Goal: Information Seeking & Learning: Learn about a topic

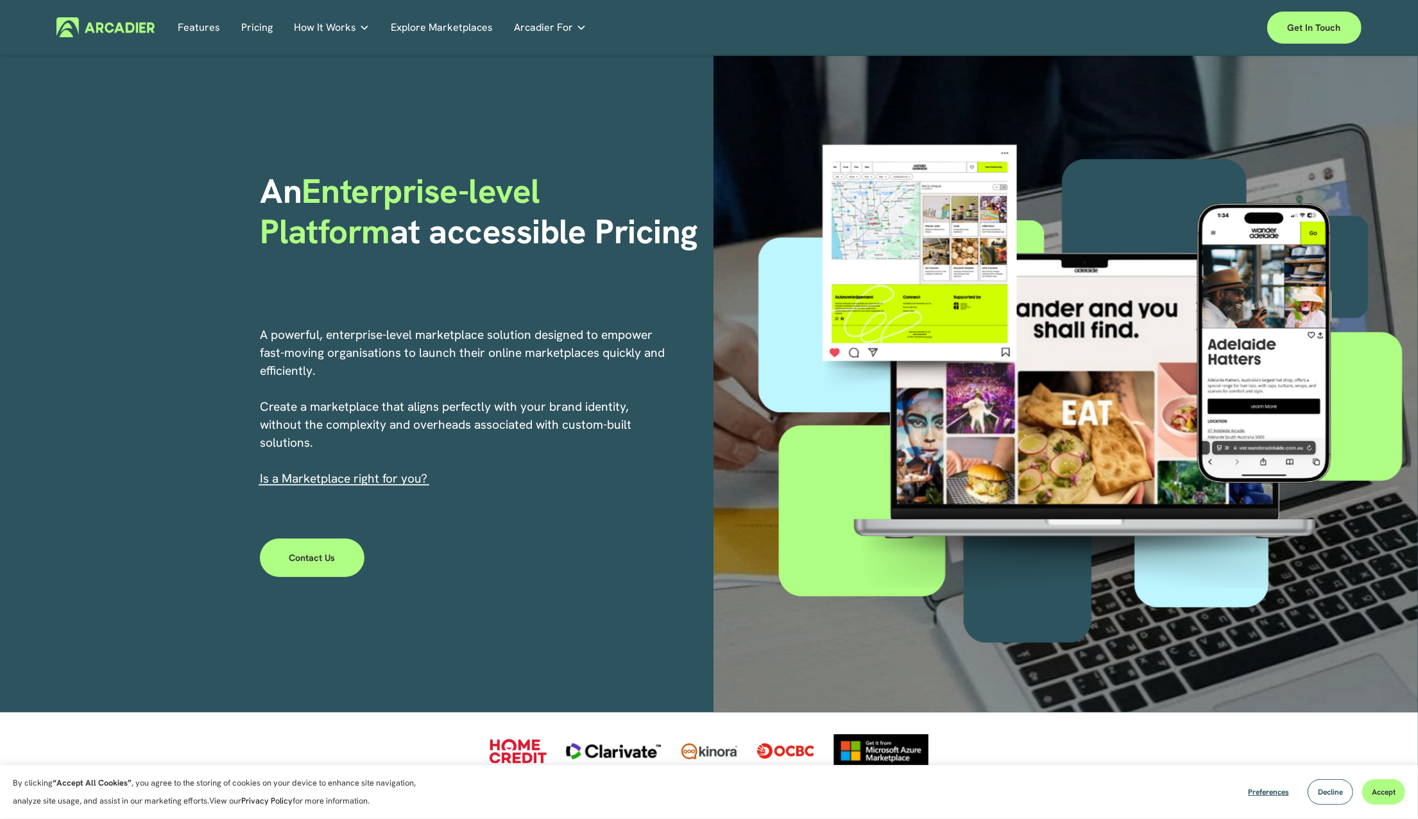
click at [246, 31] on link "Pricing" at bounding box center [256, 27] width 31 height 20
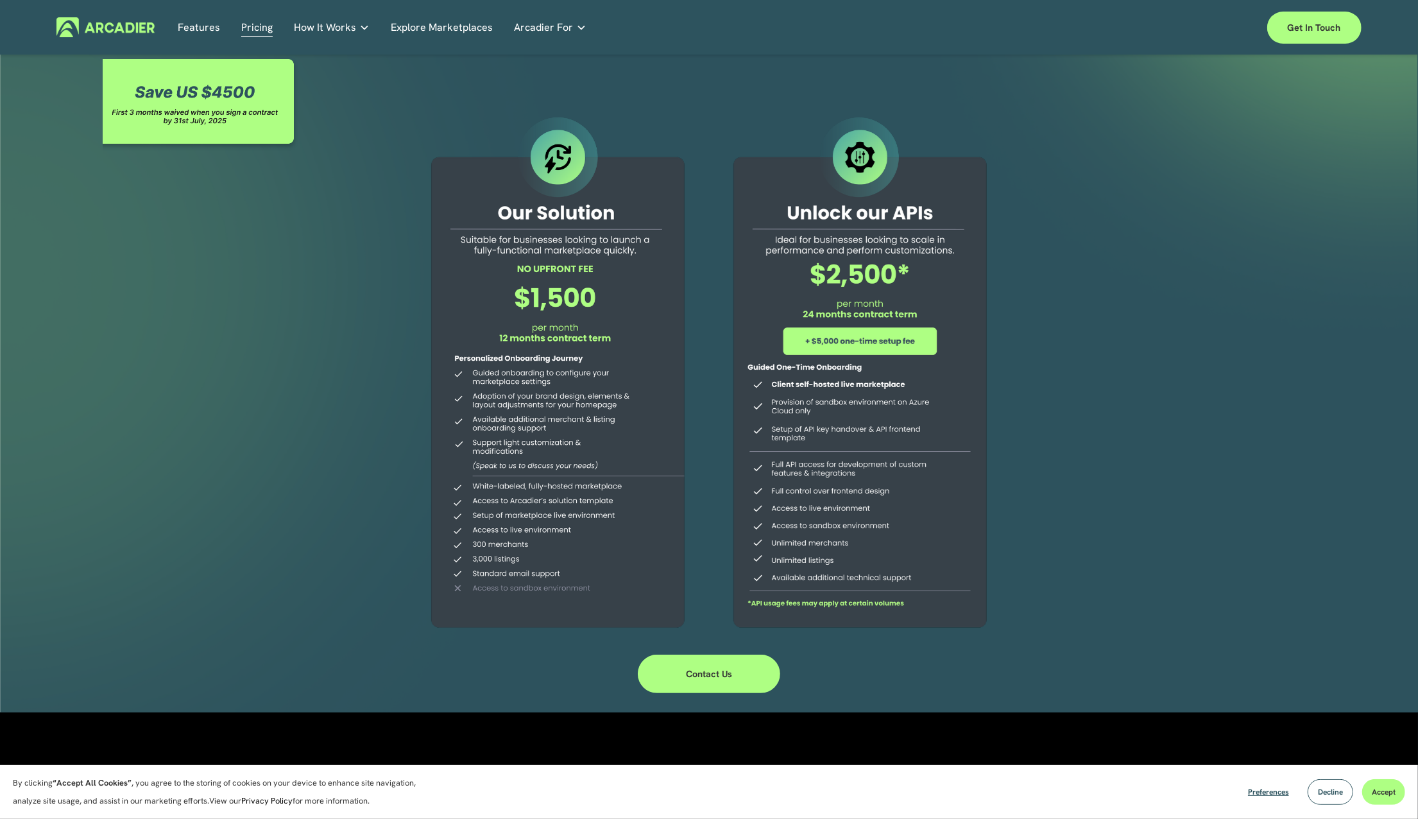
click at [295, 500] on div at bounding box center [709, 384] width 1418 height 656
click at [416, 24] on link "Explore Marketplaces" at bounding box center [442, 27] width 102 height 20
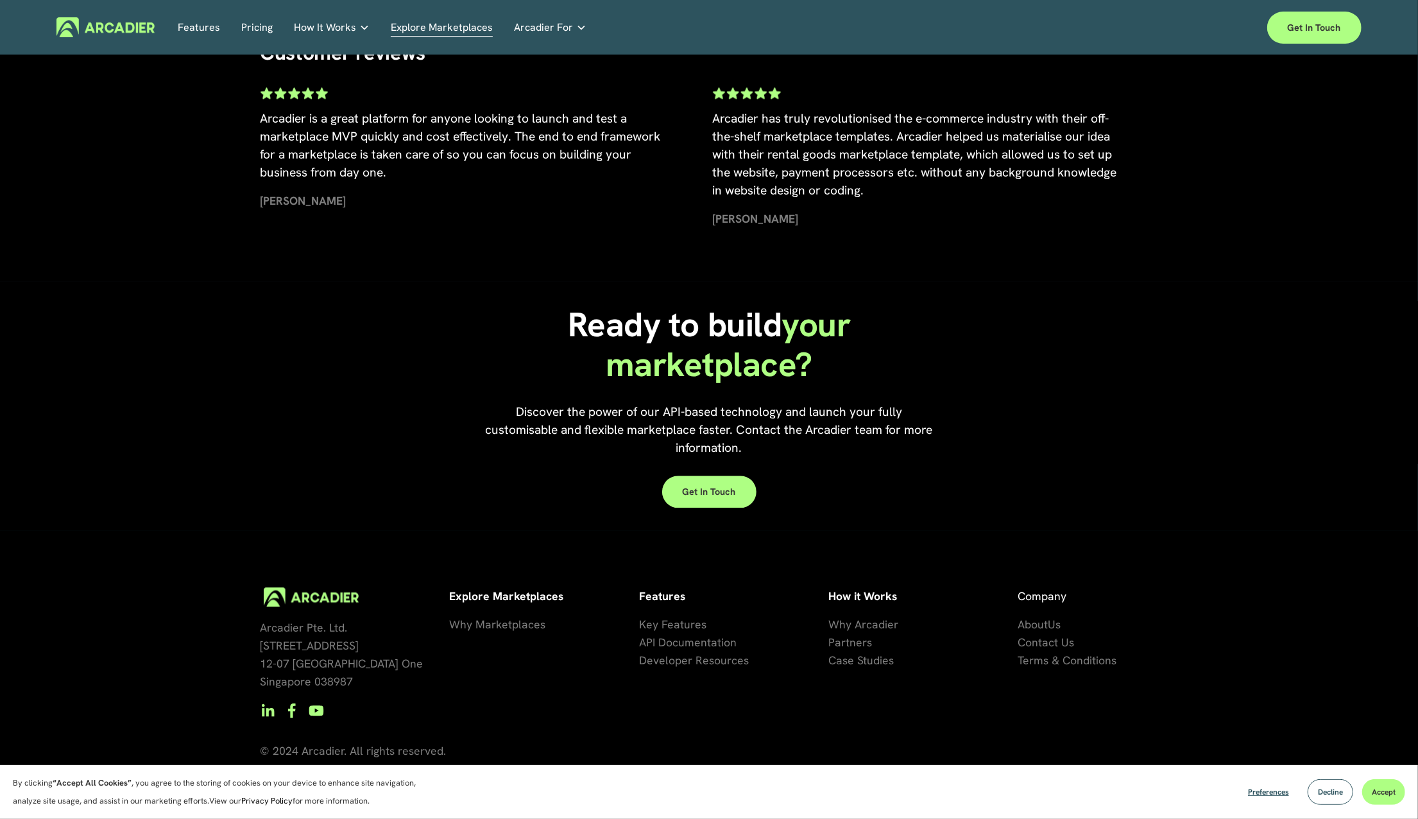
scroll to position [2803, 0]
click at [842, 659] on span "se Studies" at bounding box center [867, 659] width 51 height 15
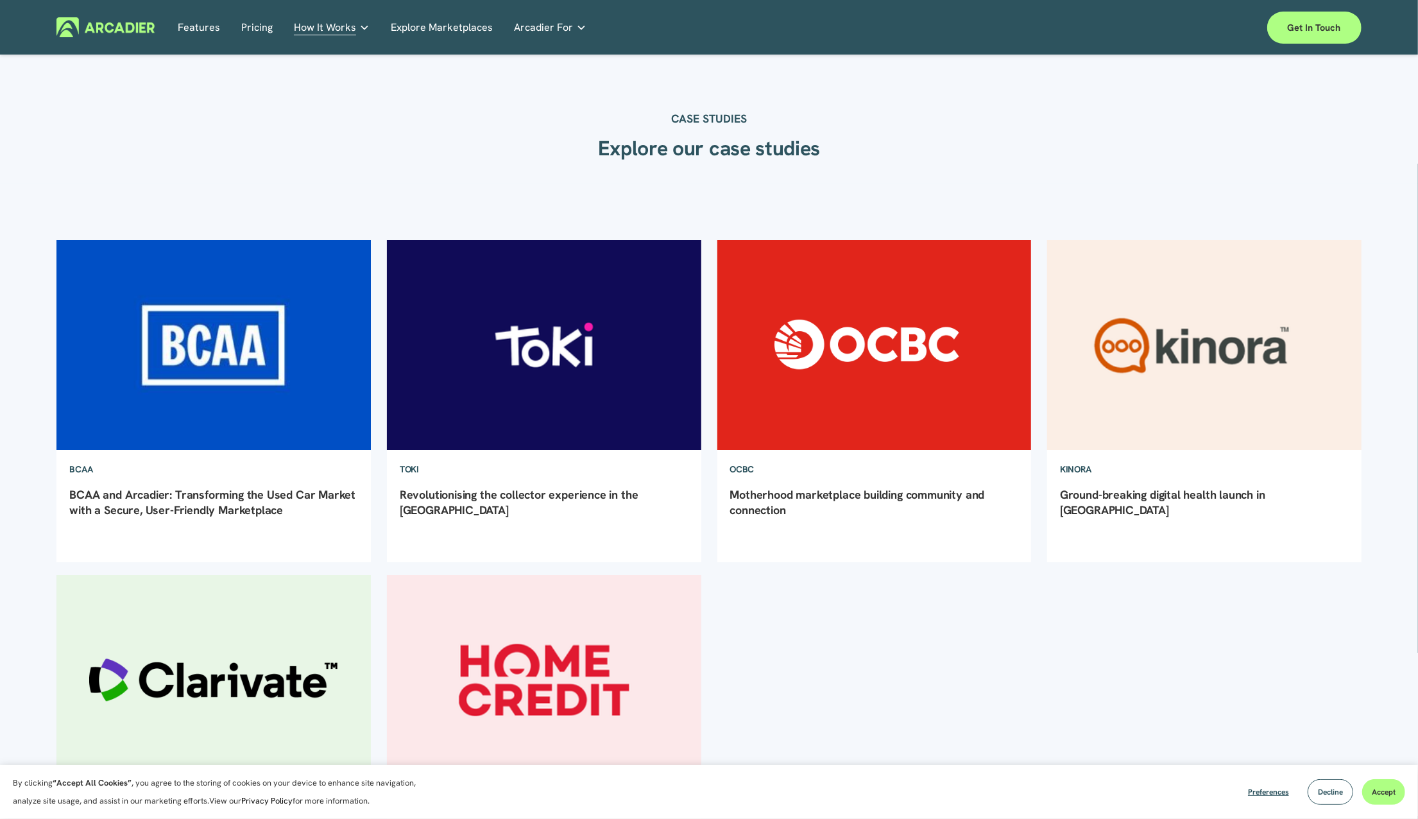
click at [176, 379] on img at bounding box center [213, 345] width 317 height 212
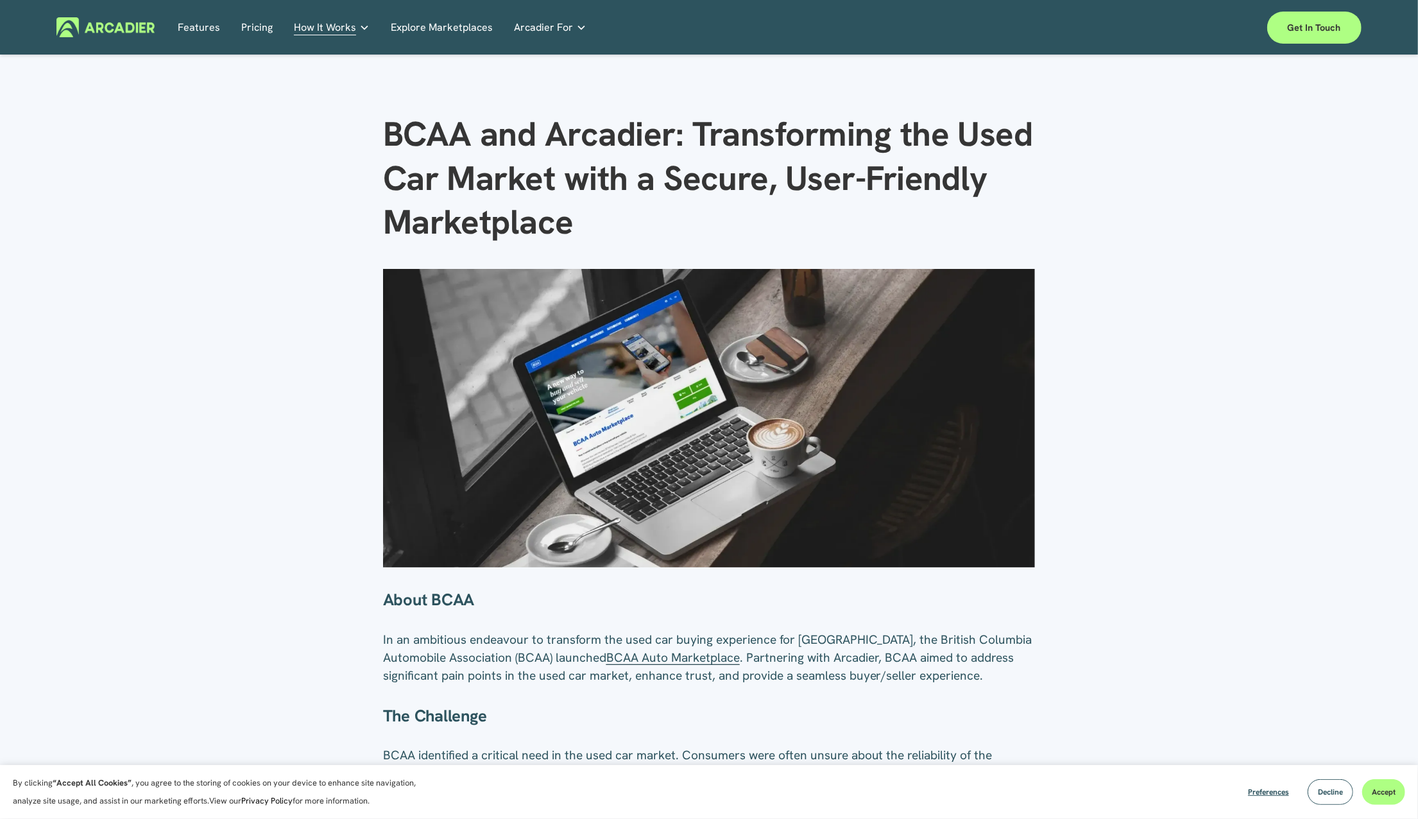
click at [187, 30] on link "Features" at bounding box center [199, 27] width 42 height 20
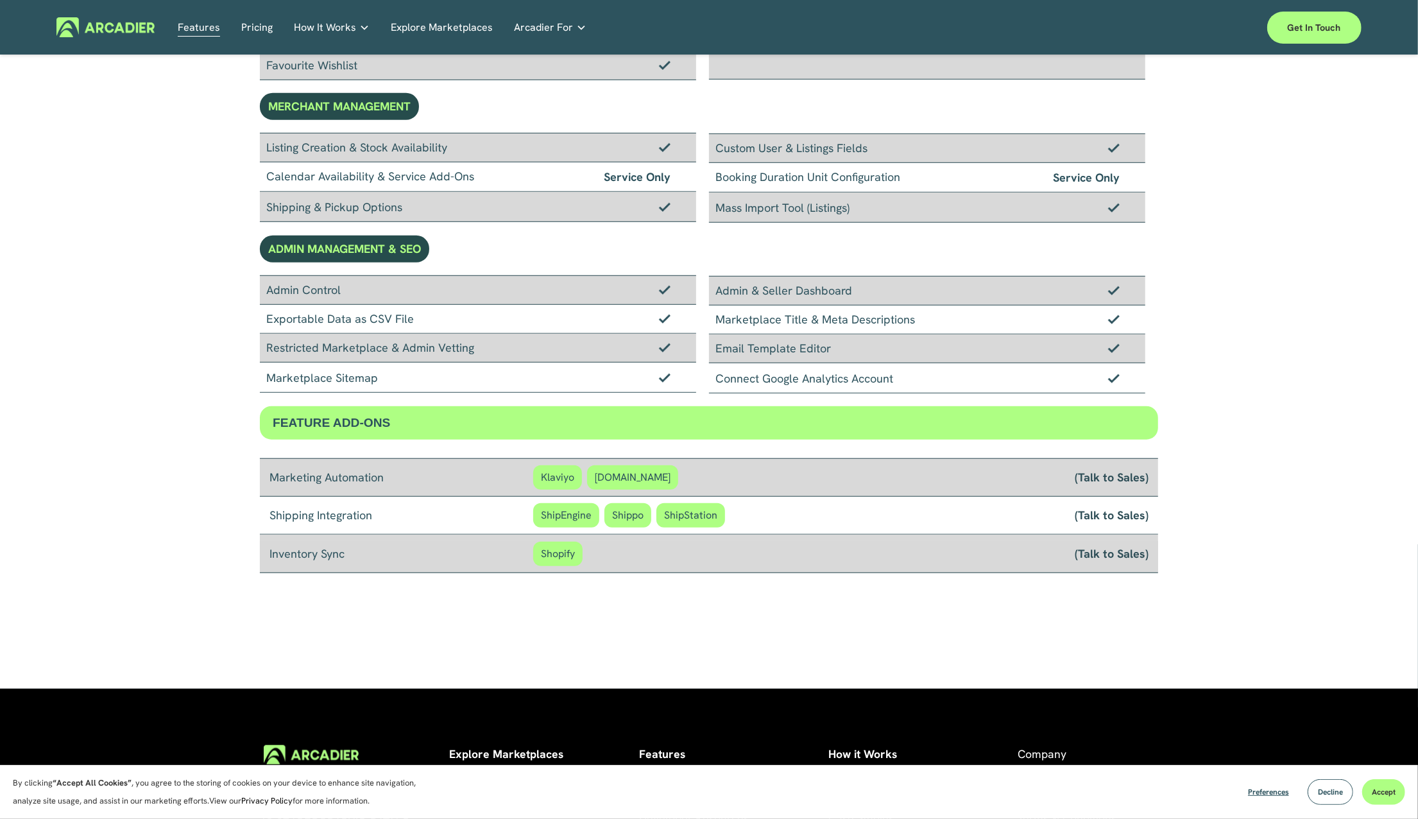
scroll to position [770, 0]
